Goal: Task Accomplishment & Management: Complete application form

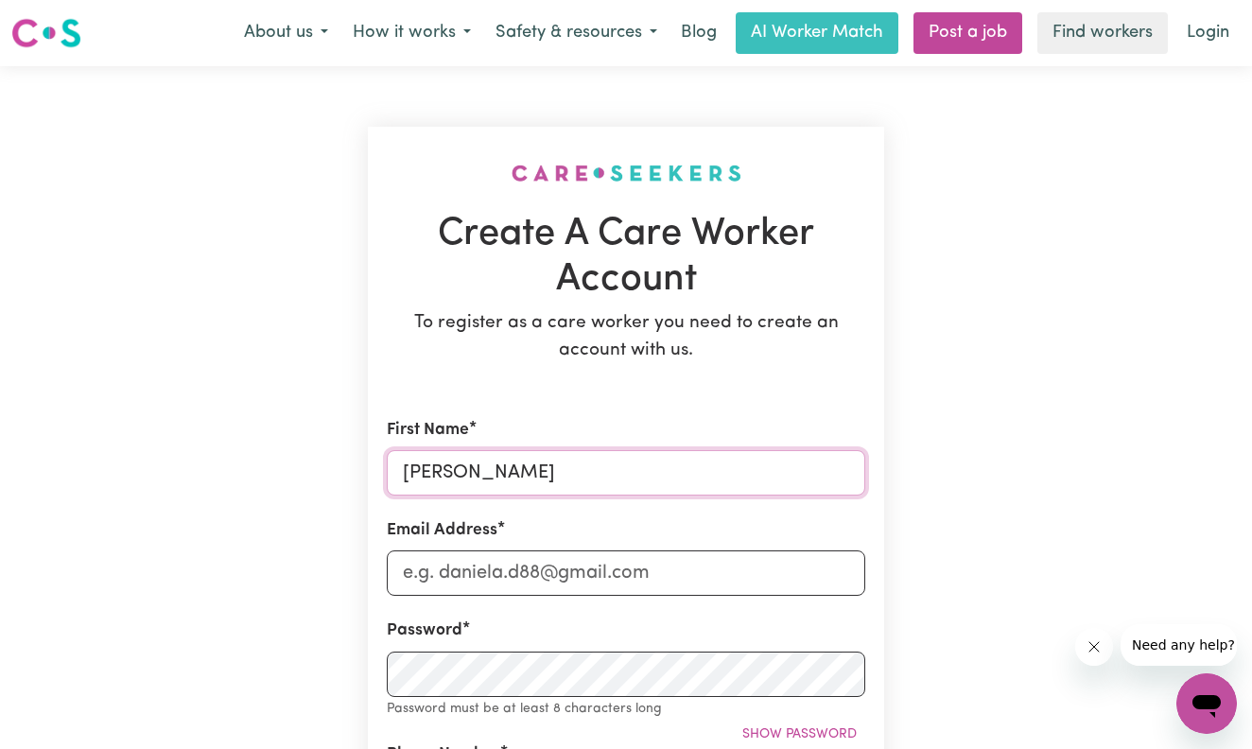
type input "[PERSON_NAME]"
type input "[EMAIL_ADDRESS][DOMAIN_NAME]"
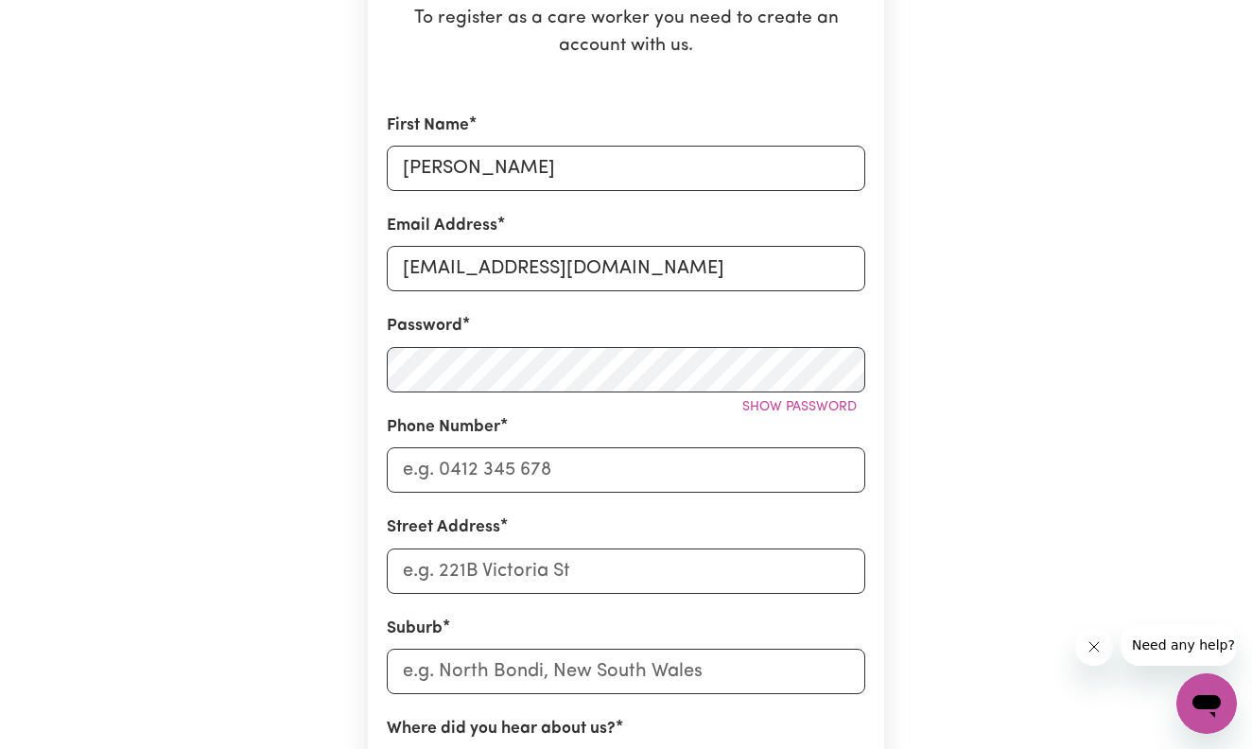
scroll to position [301, 0]
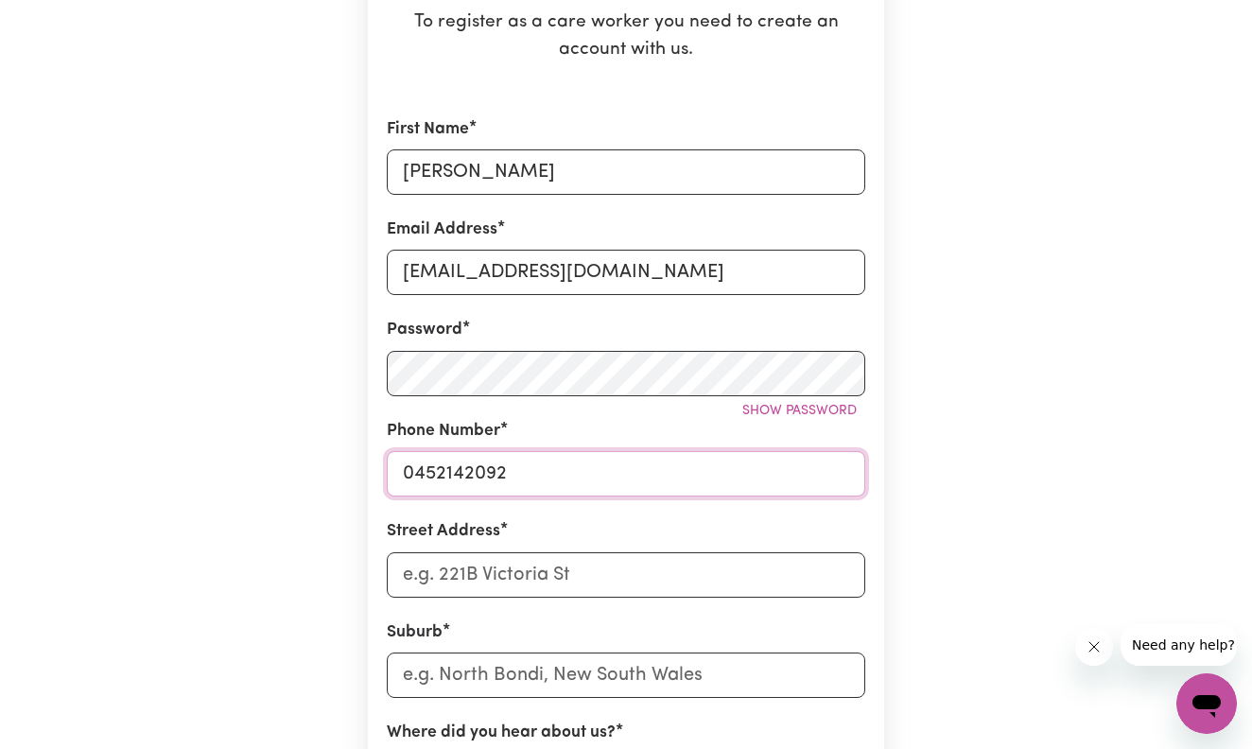
type input "0452142092"
type input "[STREET_ADDRESS]"
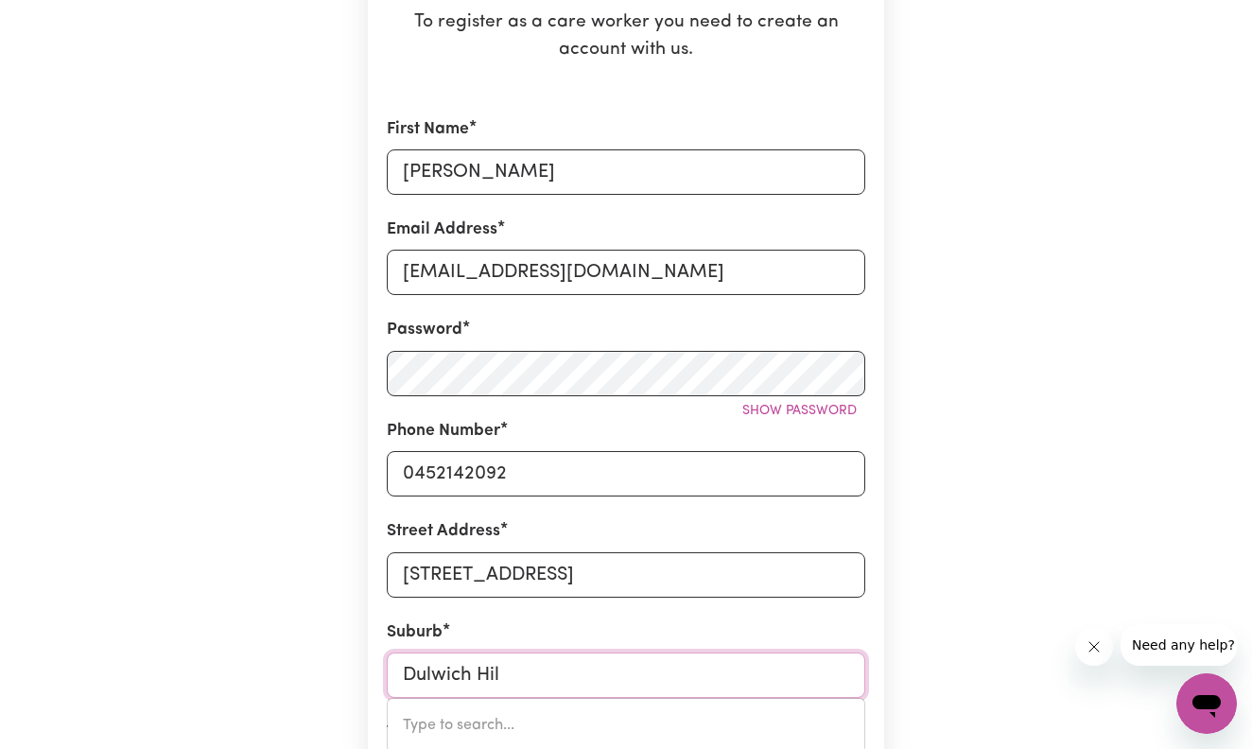
type input "[GEOGRAPHIC_DATA]"
type input "[GEOGRAPHIC_DATA], [GEOGRAPHIC_DATA], 2203"
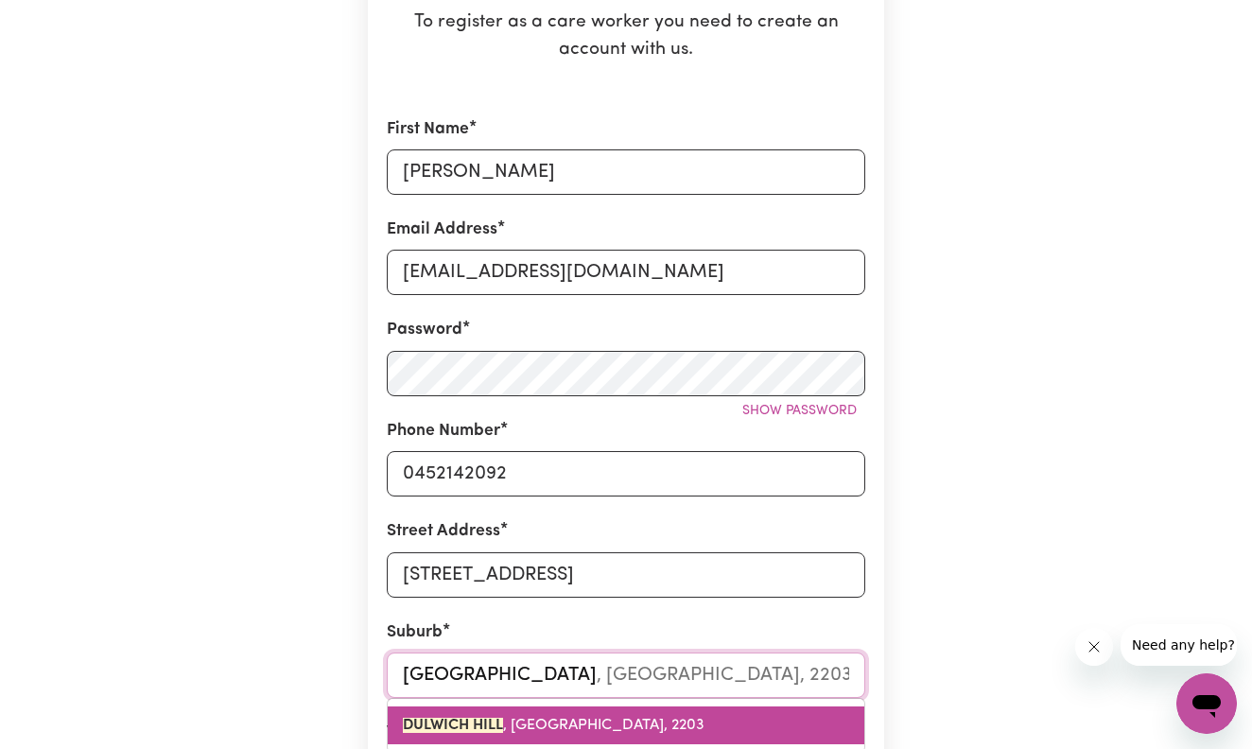
click at [687, 708] on link "[GEOGRAPHIC_DATA] , [GEOGRAPHIC_DATA], 2203" at bounding box center [626, 726] width 477 height 38
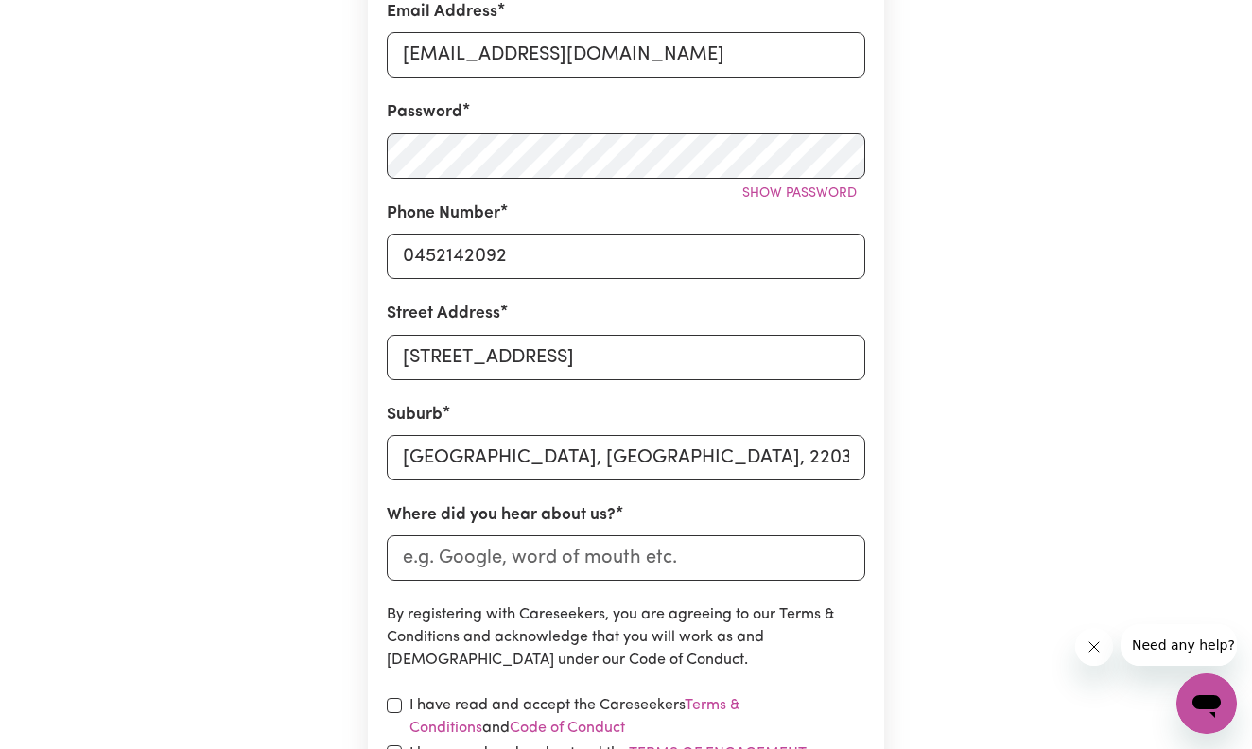
scroll to position [522, 0]
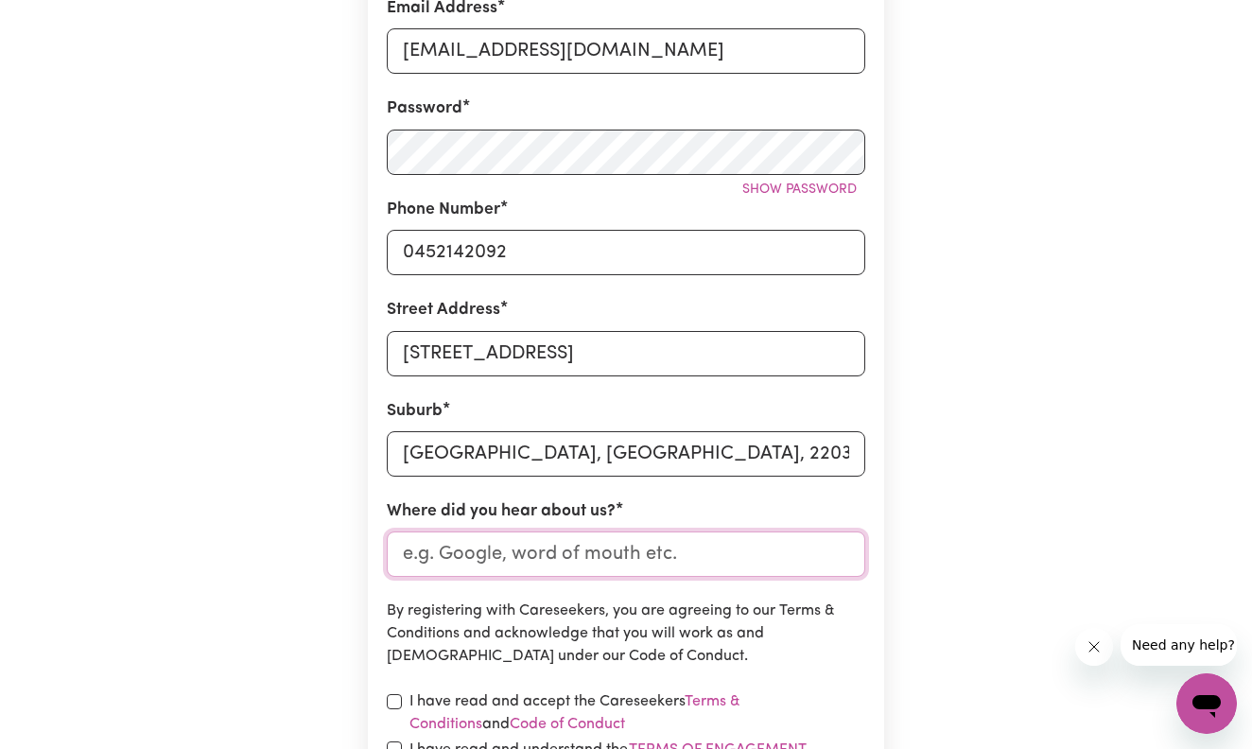
click at [561, 541] on input "Where did you hear about us?" at bounding box center [626, 554] width 479 height 45
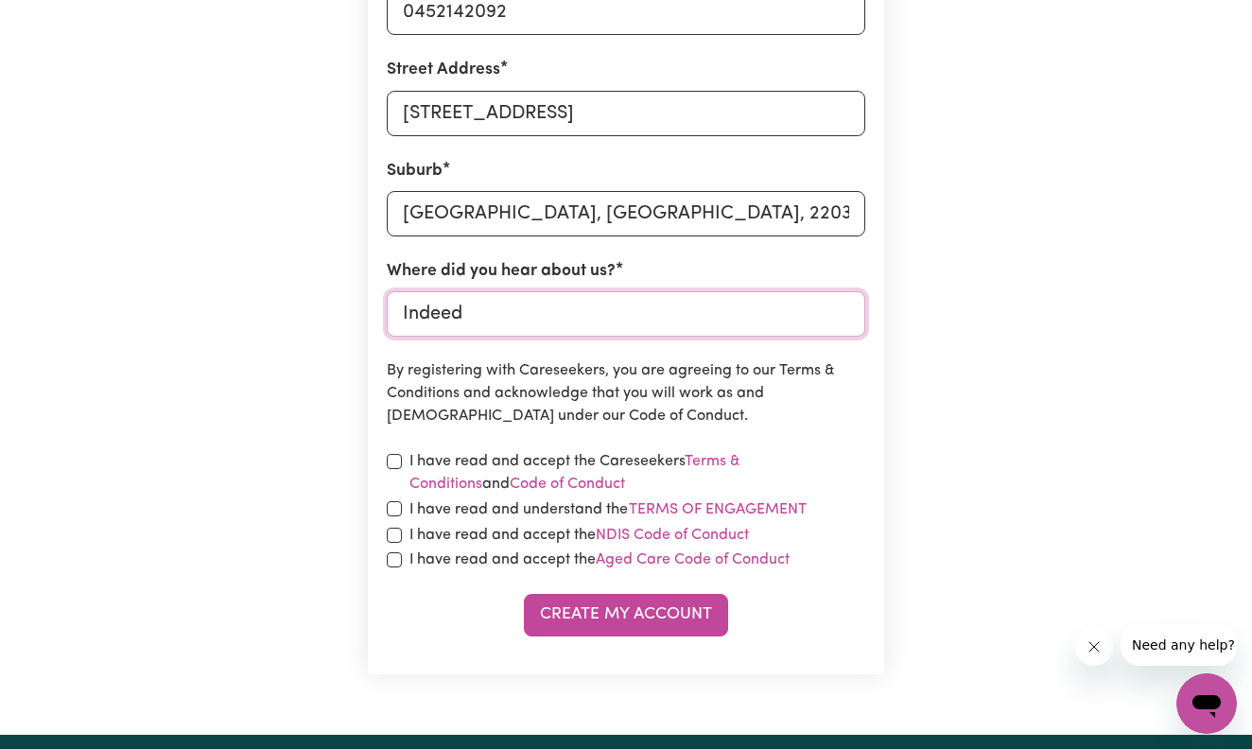
scroll to position [799, 0]
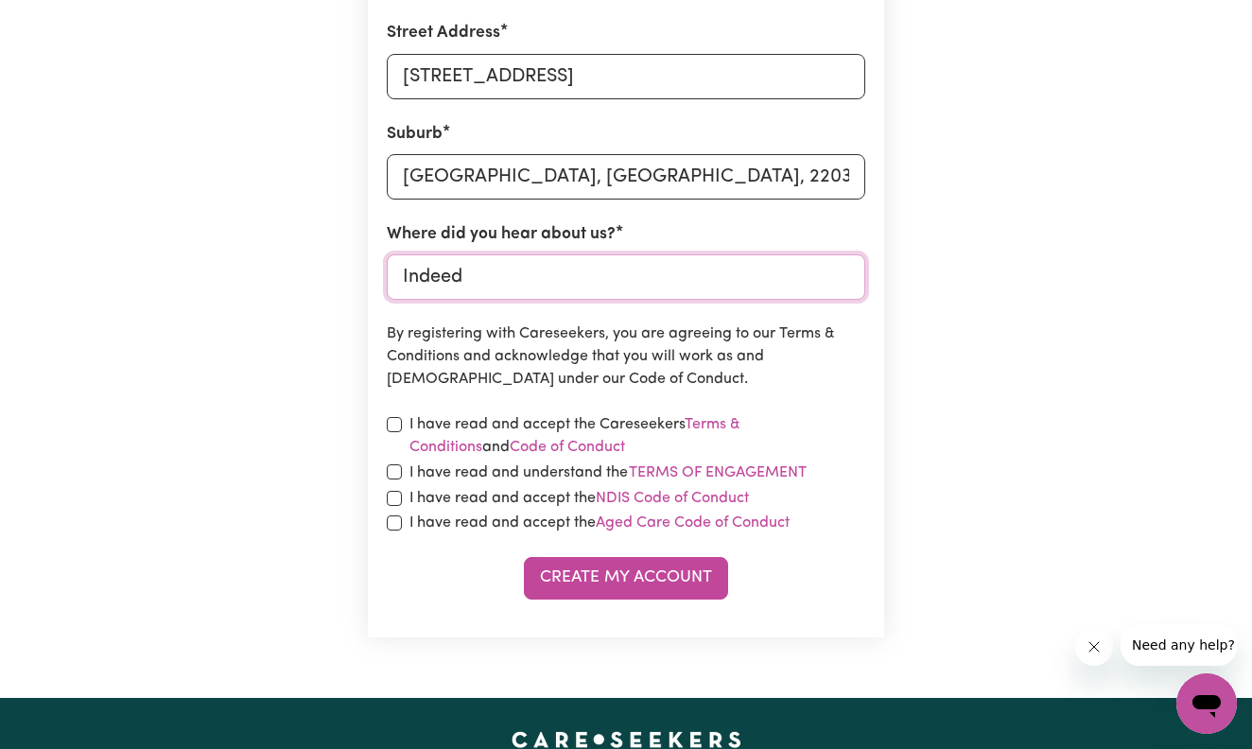
type input "Indeed"
click at [563, 419] on label "I have read and accept the Careseekers Terms & Conditions and Code of Conduct" at bounding box center [638, 435] width 456 height 45
click at [391, 419] on input "checkbox" at bounding box center [394, 424] width 15 height 15
checkbox input "true"
click at [392, 474] on input "checkbox" at bounding box center [394, 471] width 15 height 15
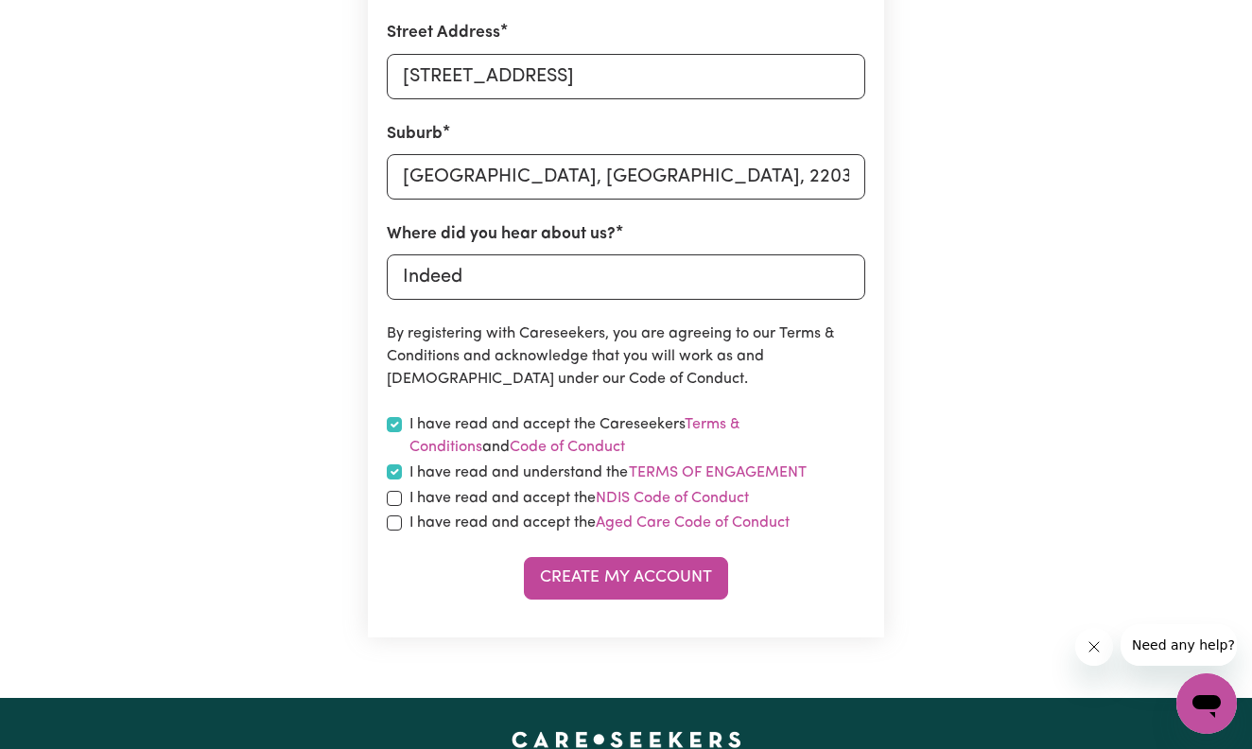
checkbox input "true"
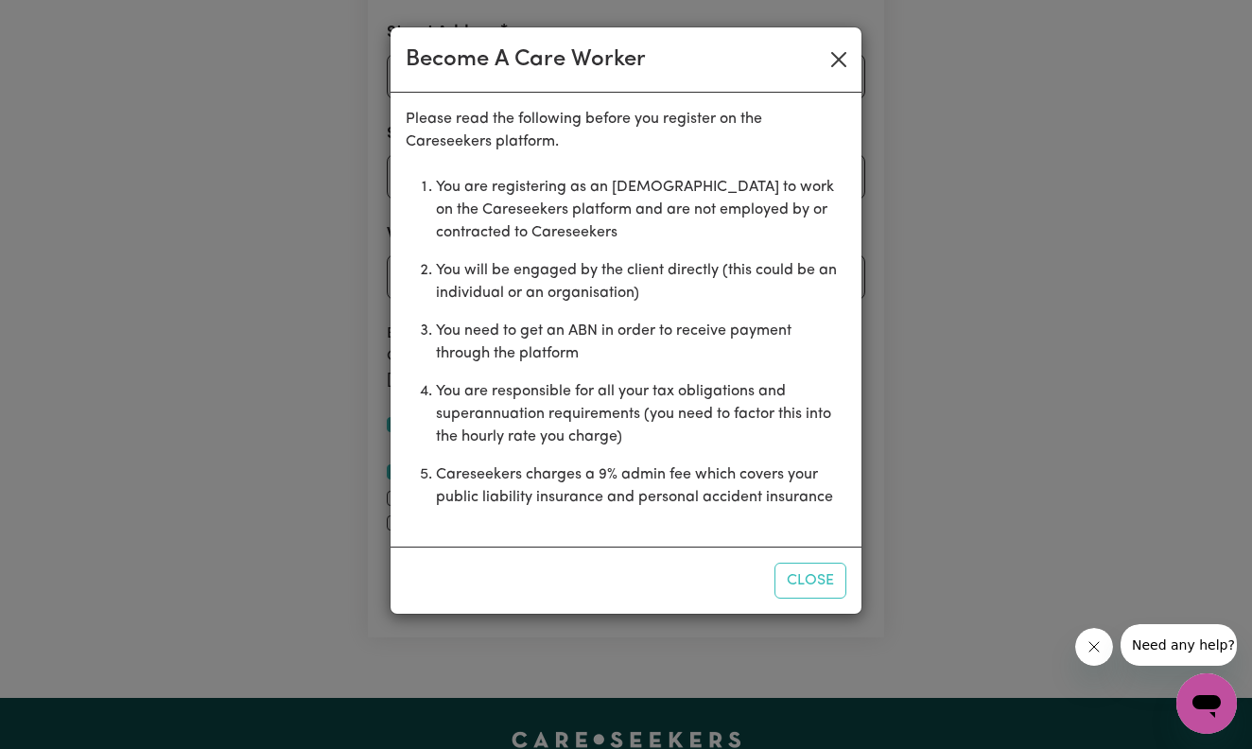
click at [845, 60] on button "Close" at bounding box center [839, 59] width 30 height 30
